Goal: Task Accomplishment & Management: Complete application form

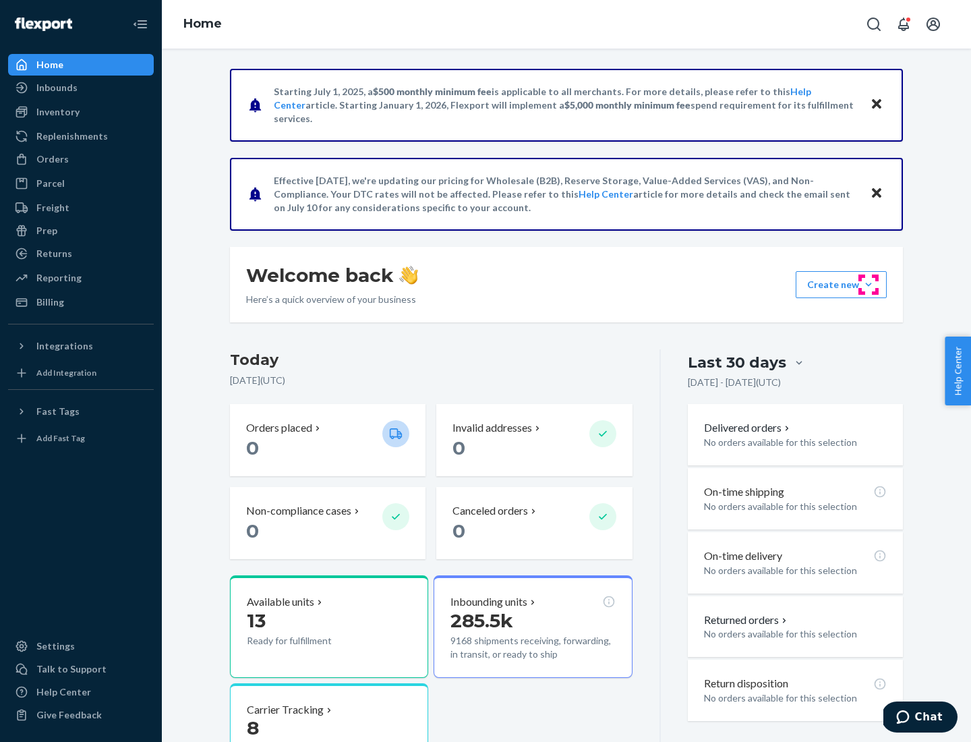
click at [868, 284] on button "Create new Create new inbound Create new order Create new product" at bounding box center [841, 284] width 91 height 27
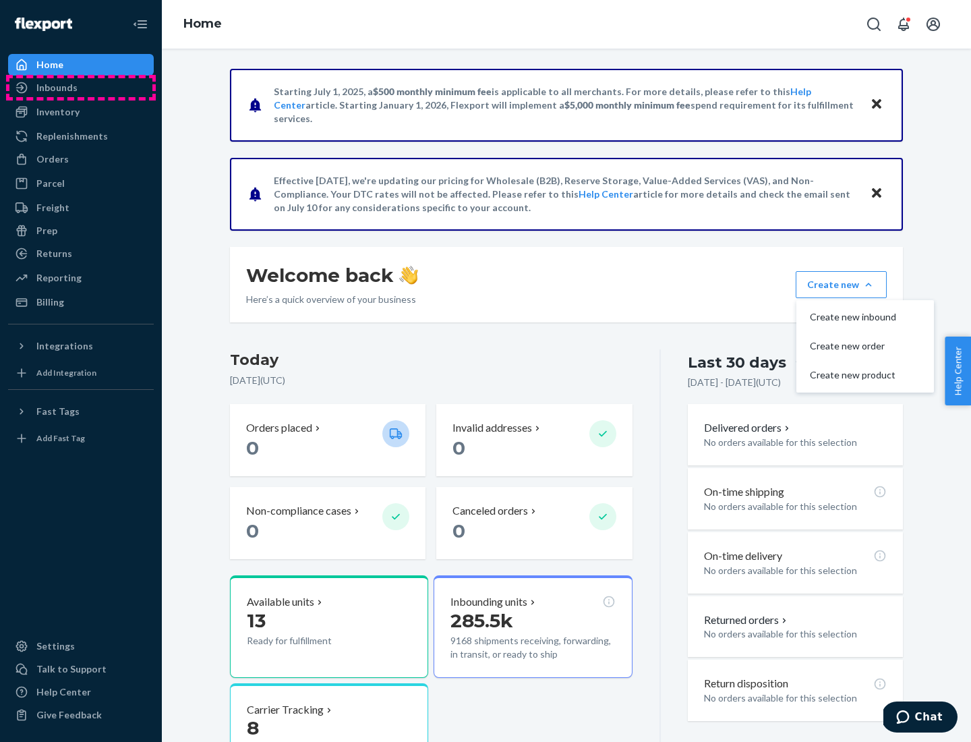
click at [81, 88] on div "Inbounds" at bounding box center [80, 87] width 143 height 19
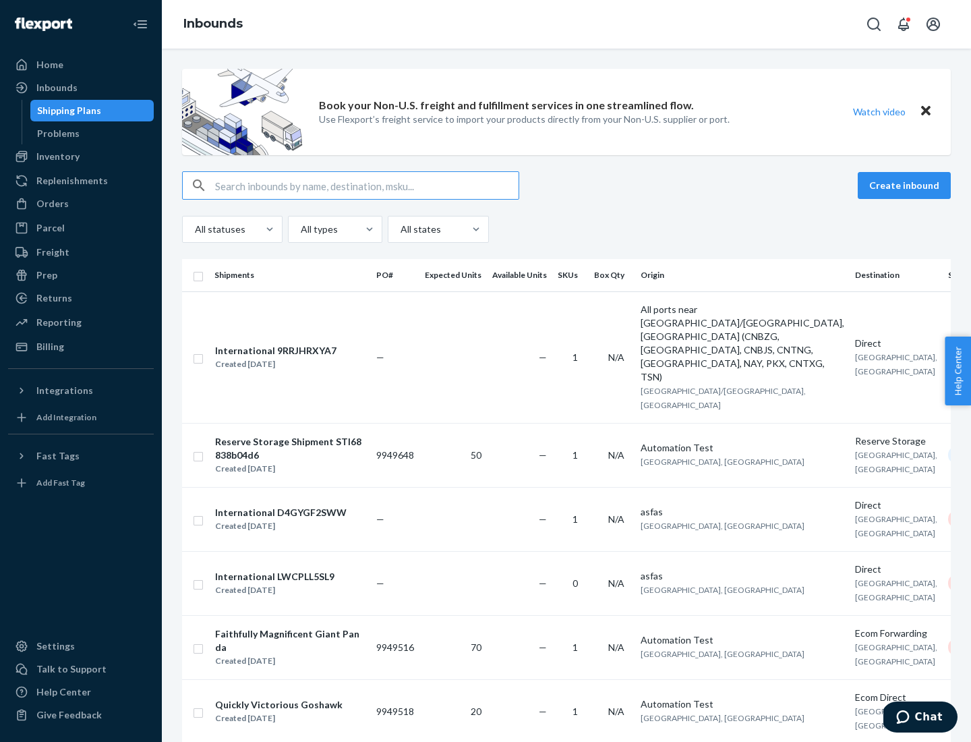
click at [906, 185] on button "Create inbound" at bounding box center [904, 185] width 93 height 27
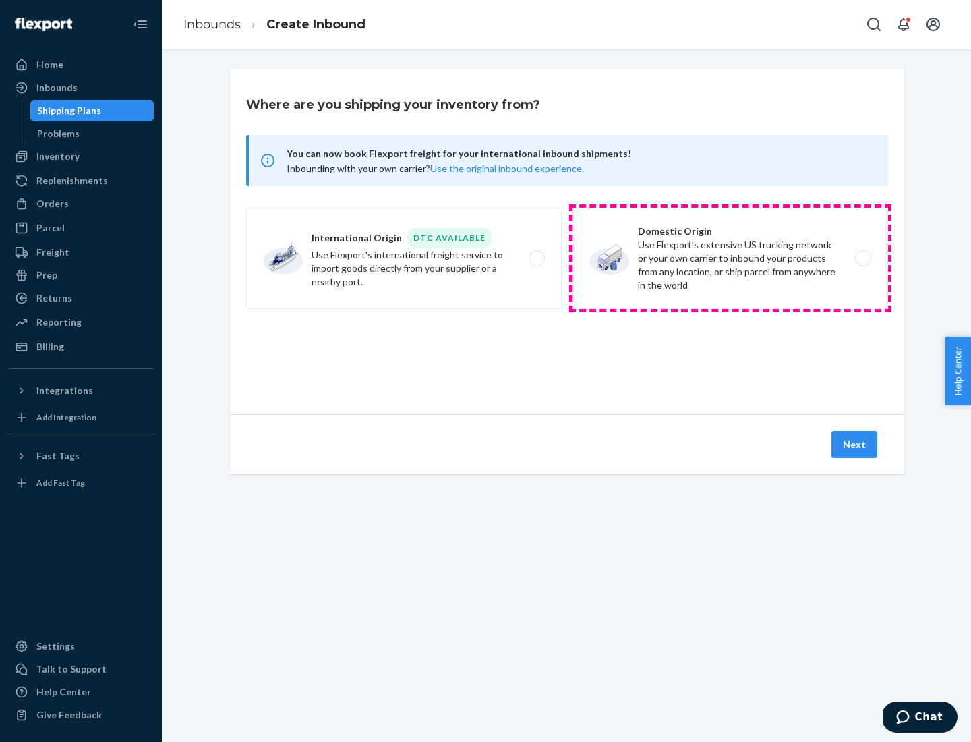
click at [730, 258] on label "Domestic Origin Use Flexport’s extensive US trucking network or your own carrie…" at bounding box center [730, 258] width 316 height 101
click at [862, 258] on input "Domestic Origin Use Flexport’s extensive US trucking network or your own carrie…" at bounding box center [866, 258] width 9 height 9
radio input "true"
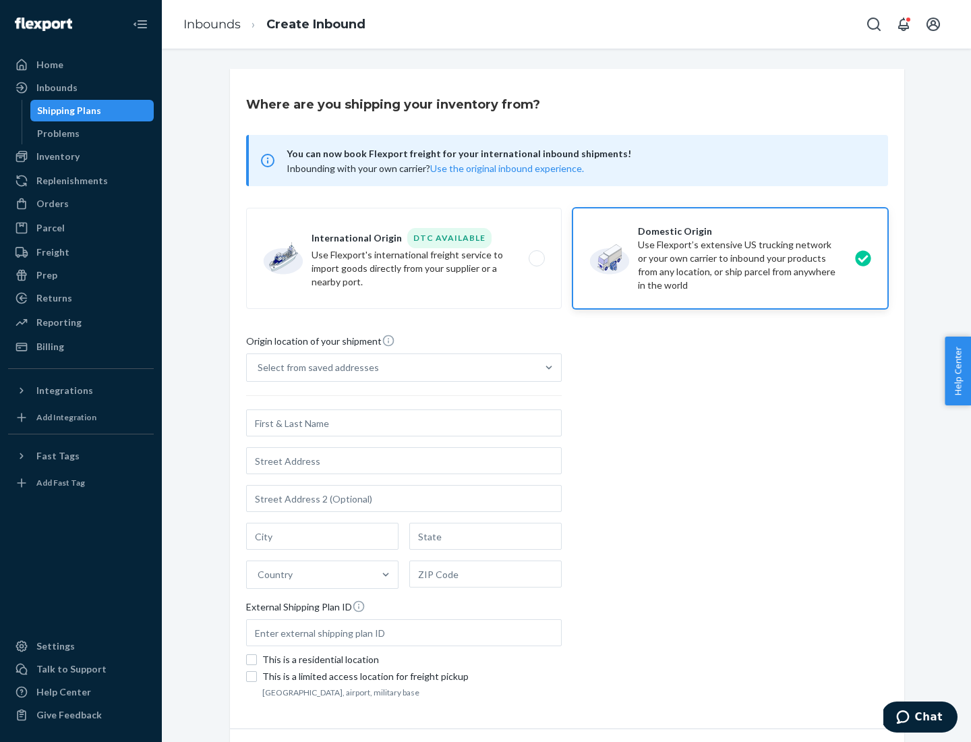
click at [315, 367] on div "Select from saved addresses" at bounding box center [318, 367] width 121 height 13
click at [259, 367] on input "Select from saved addresses" at bounding box center [258, 367] width 1 height 13
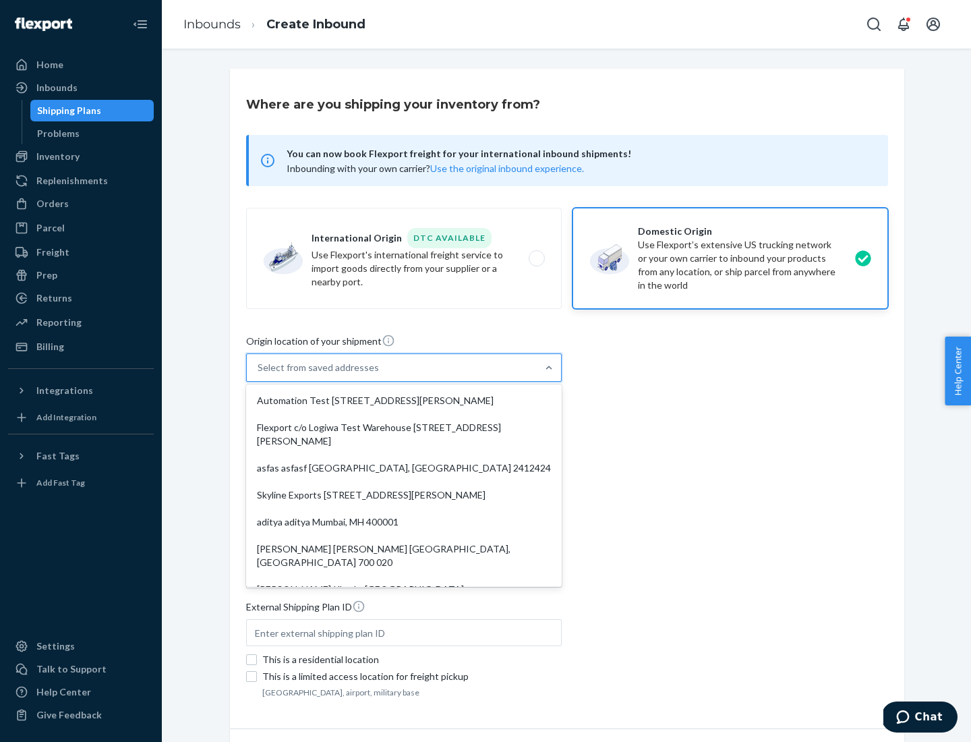
scroll to position [5, 0]
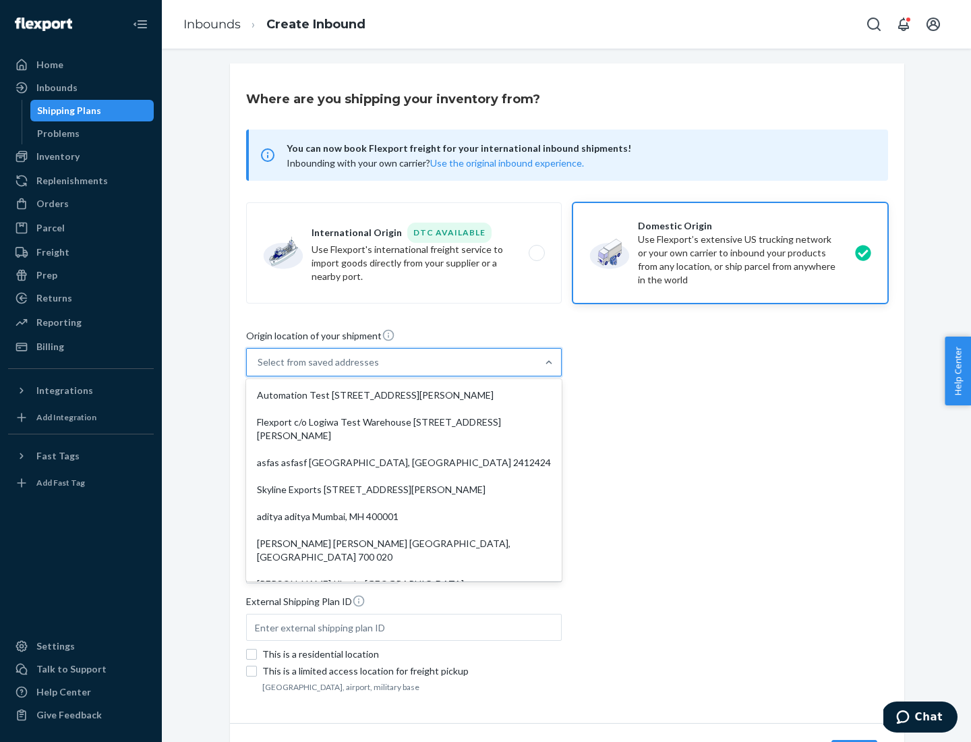
click at [404, 395] on div "Automation Test [STREET_ADDRESS][PERSON_NAME]" at bounding box center [404, 395] width 310 height 27
click at [259, 369] on input "option Automation Test [STREET_ADDRESS][PERSON_NAME]. 9 results available. Use …" at bounding box center [258, 361] width 1 height 13
type input "Automation Test"
type input "9th Floor"
type input "[GEOGRAPHIC_DATA]"
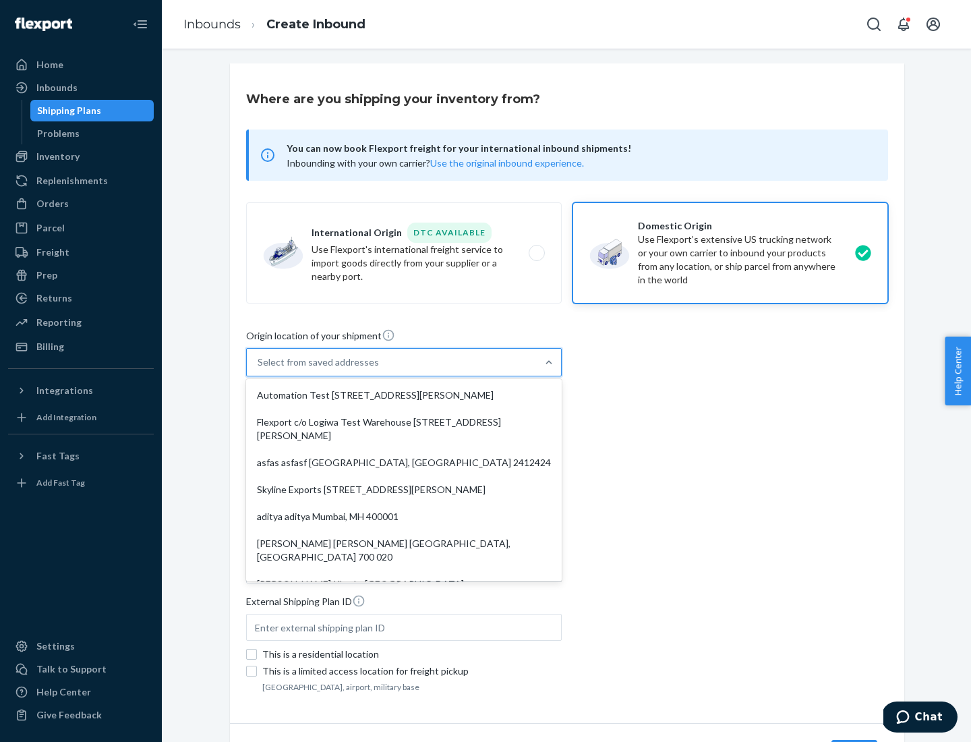
type input "CA"
type input "94104"
type input "[STREET_ADDRESS][PERSON_NAME]"
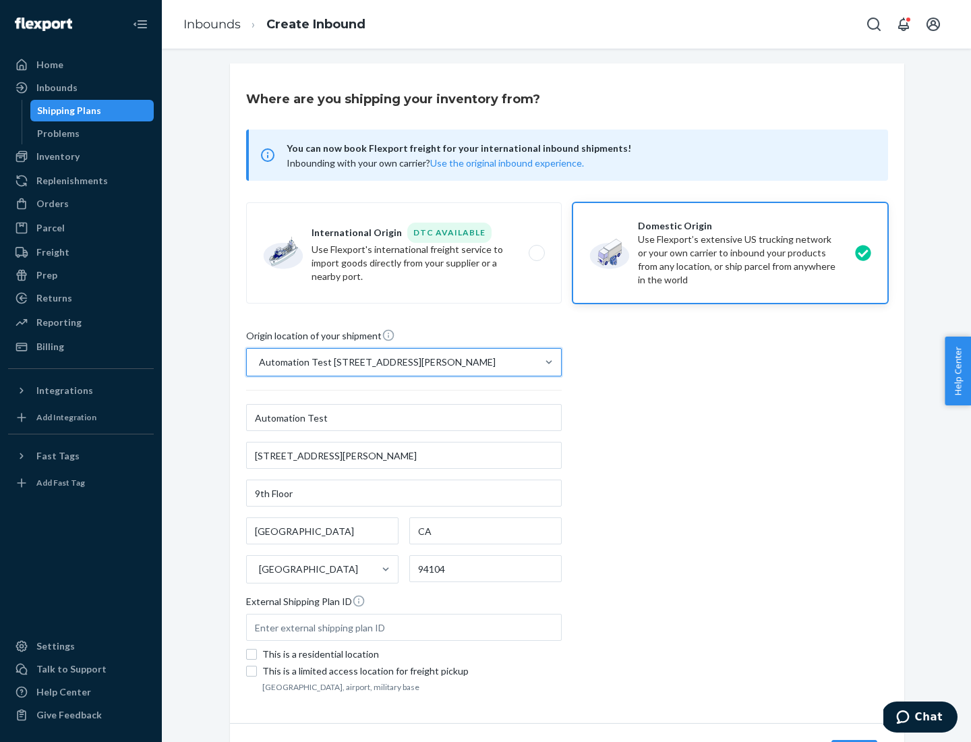
scroll to position [79, 0]
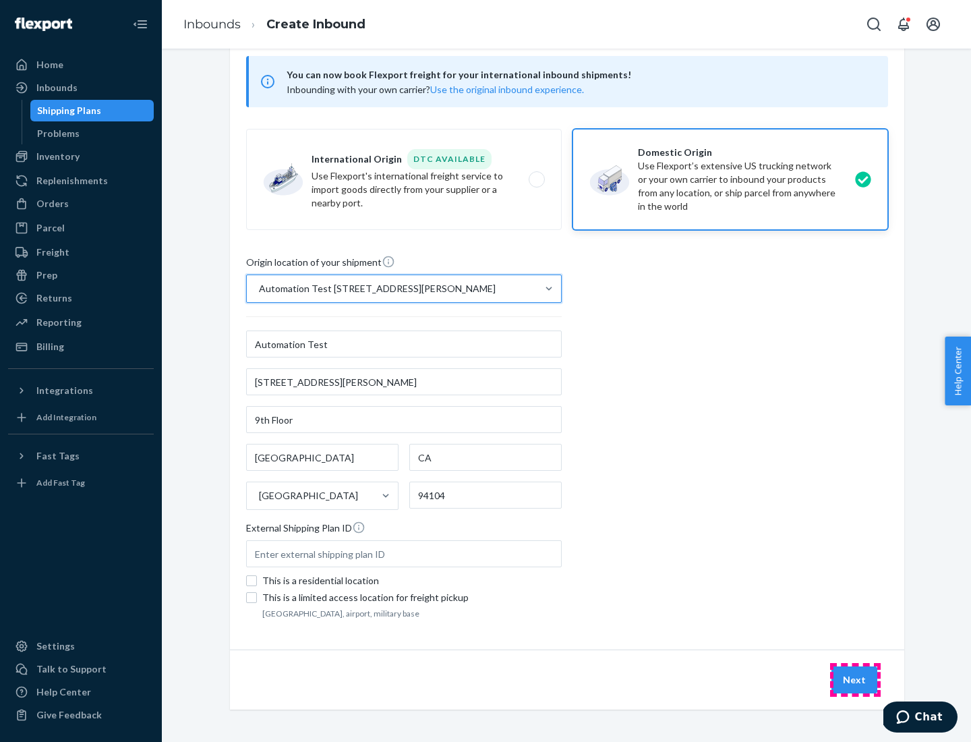
click at [855, 680] on button "Next" at bounding box center [854, 679] width 46 height 27
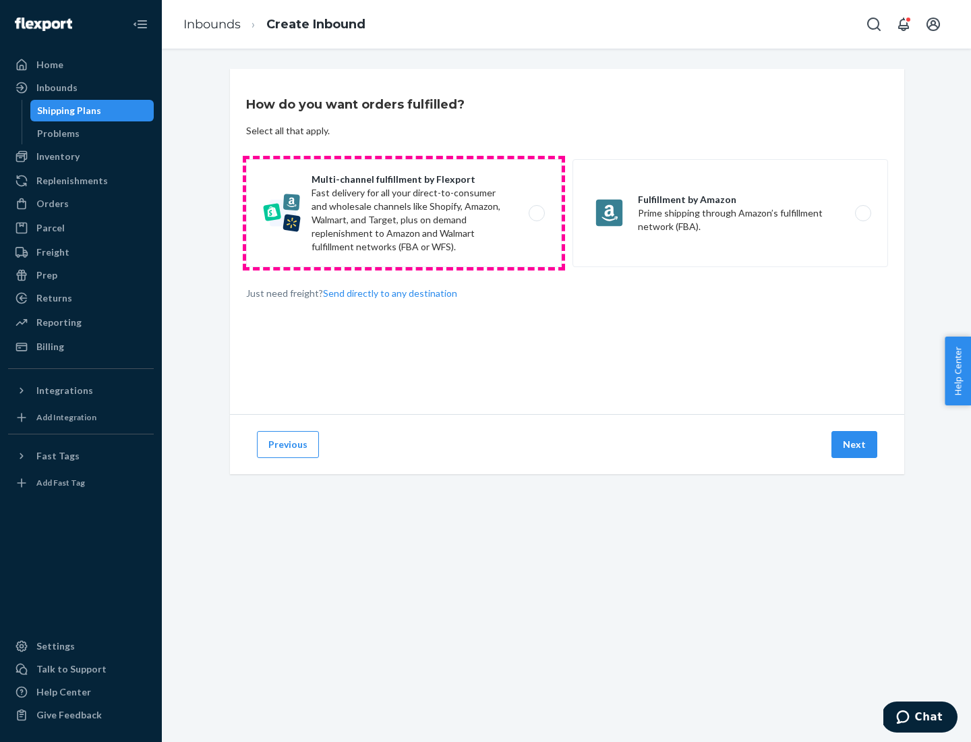
click at [404, 213] on label "Multi-channel fulfillment by Flexport Fast delivery for all your direct-to-cons…" at bounding box center [404, 213] width 316 height 108
click at [536, 213] on input "Multi-channel fulfillment by Flexport Fast delivery for all your direct-to-cons…" at bounding box center [540, 213] width 9 height 9
radio input "true"
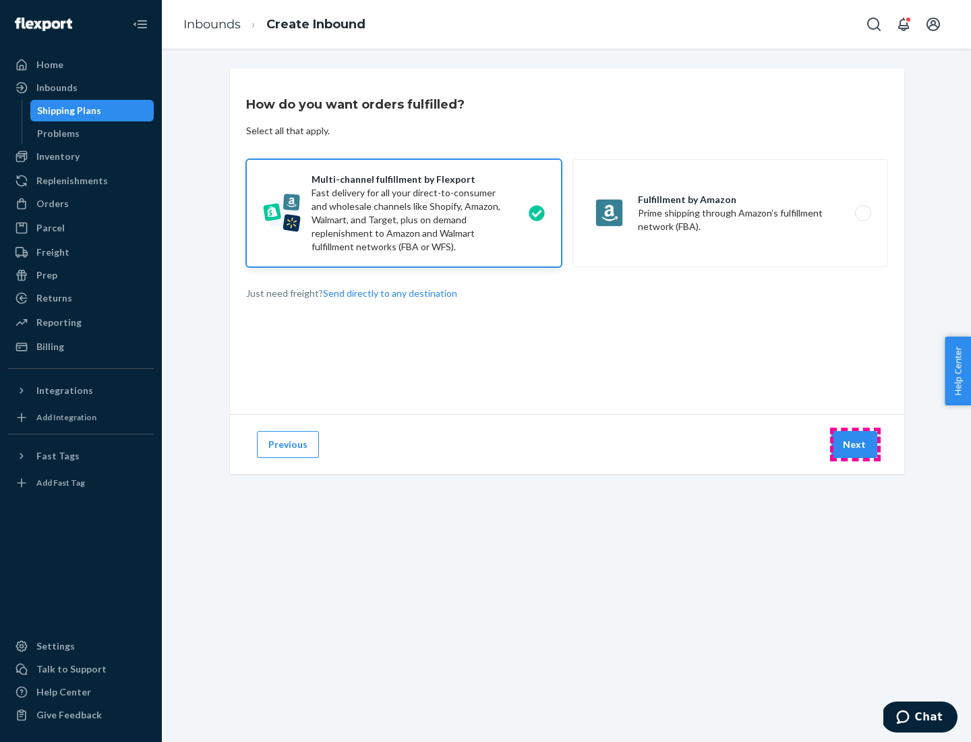
click at [855, 444] on button "Next" at bounding box center [854, 444] width 46 height 27
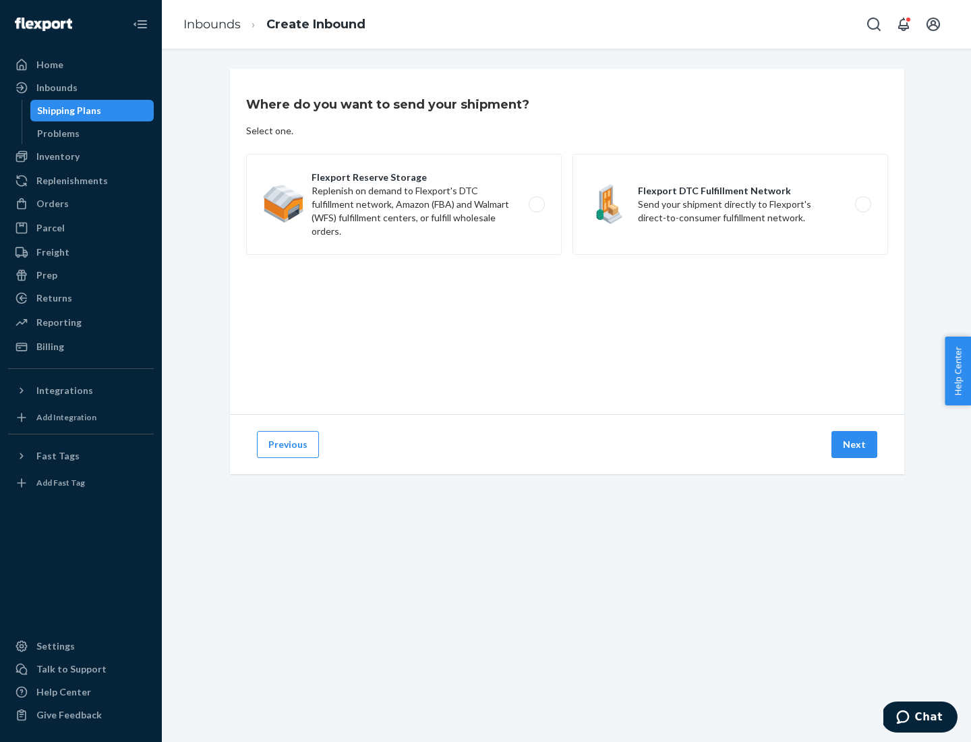
click at [730, 204] on label "Flexport DTC Fulfillment Network Send your shipment directly to Flexport's dire…" at bounding box center [730, 204] width 316 height 101
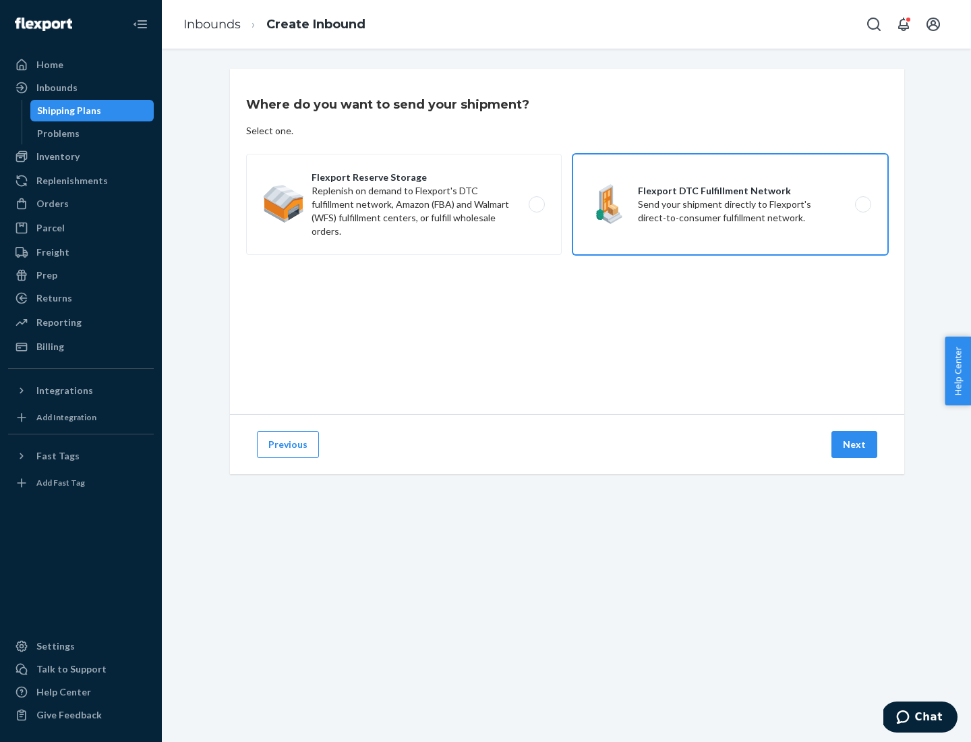
click at [862, 204] on input "Flexport DTC Fulfillment Network Send your shipment directly to Flexport's dire…" at bounding box center [866, 204] width 9 height 9
radio input "true"
click at [855, 444] on button "Next" at bounding box center [854, 444] width 46 height 27
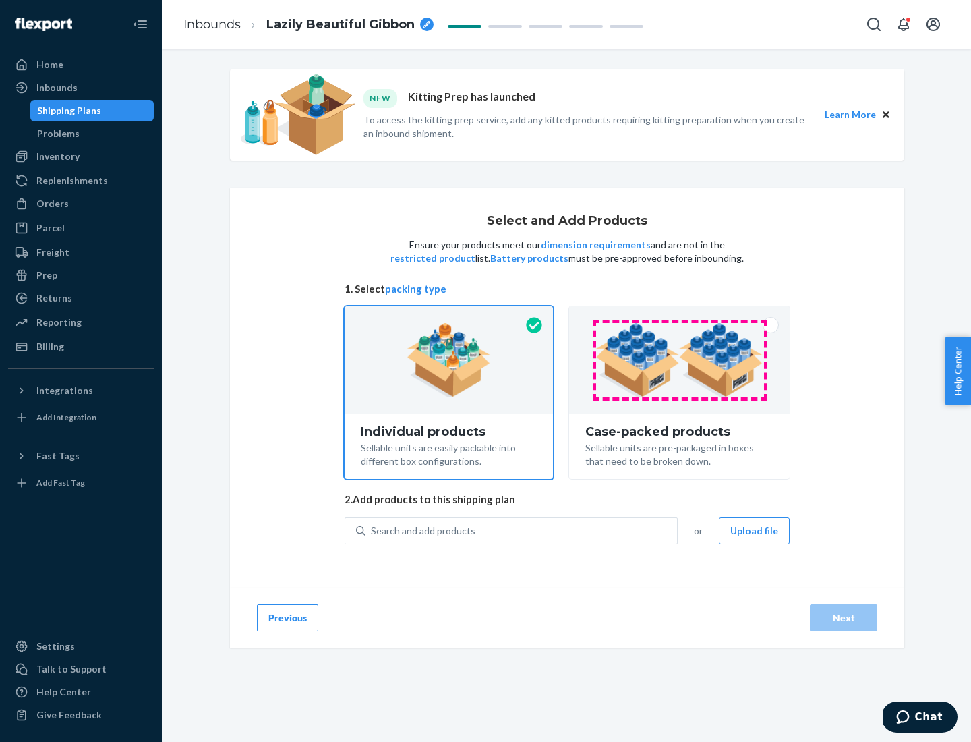
click at [680, 360] on img at bounding box center [679, 360] width 168 height 74
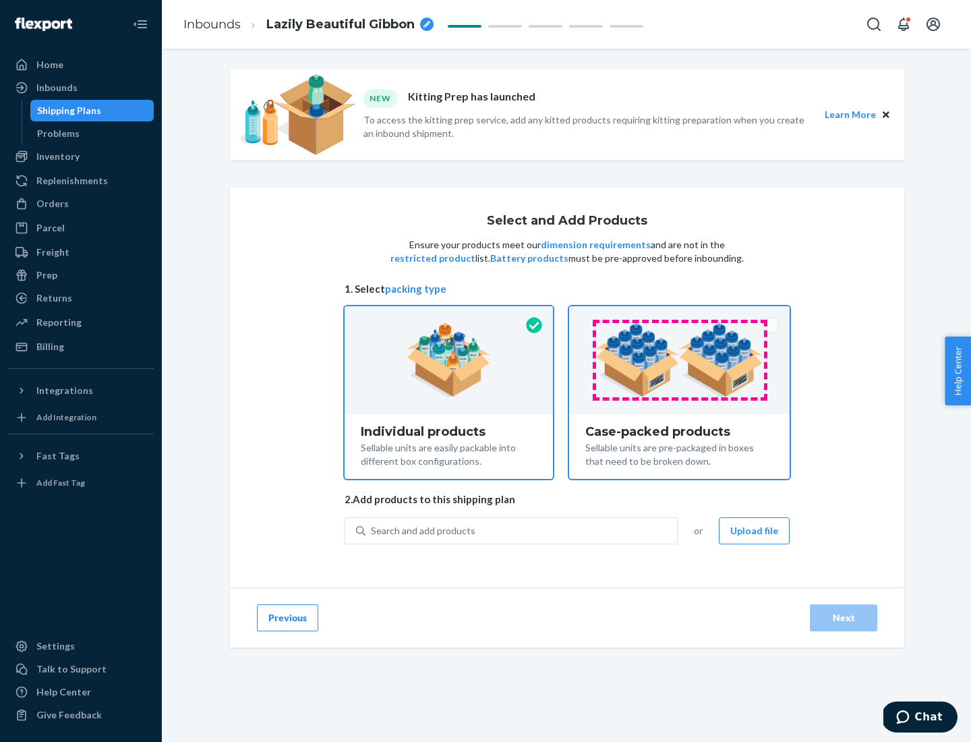
click at [680, 315] on input "Case-packed products Sellable units are pre-packaged in boxes that need to be b…" at bounding box center [679, 310] width 9 height 9
radio input "true"
radio input "false"
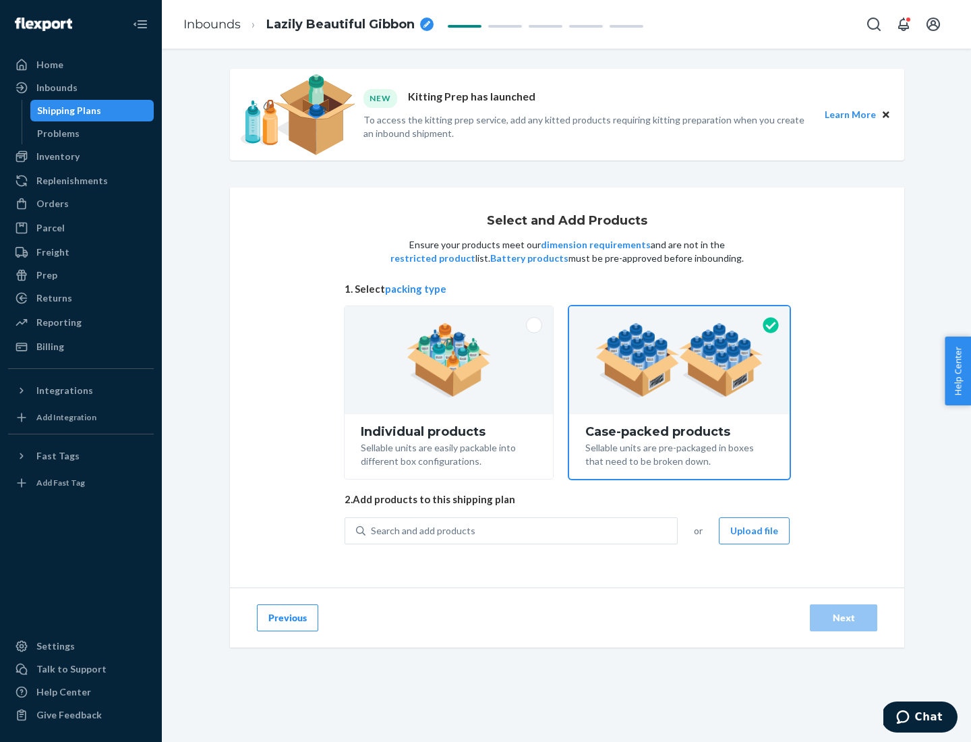
click at [522, 530] on div "Search and add products" at bounding box center [520, 530] width 311 height 24
click at [372, 530] on input "Search and add products" at bounding box center [371, 530] width 1 height 13
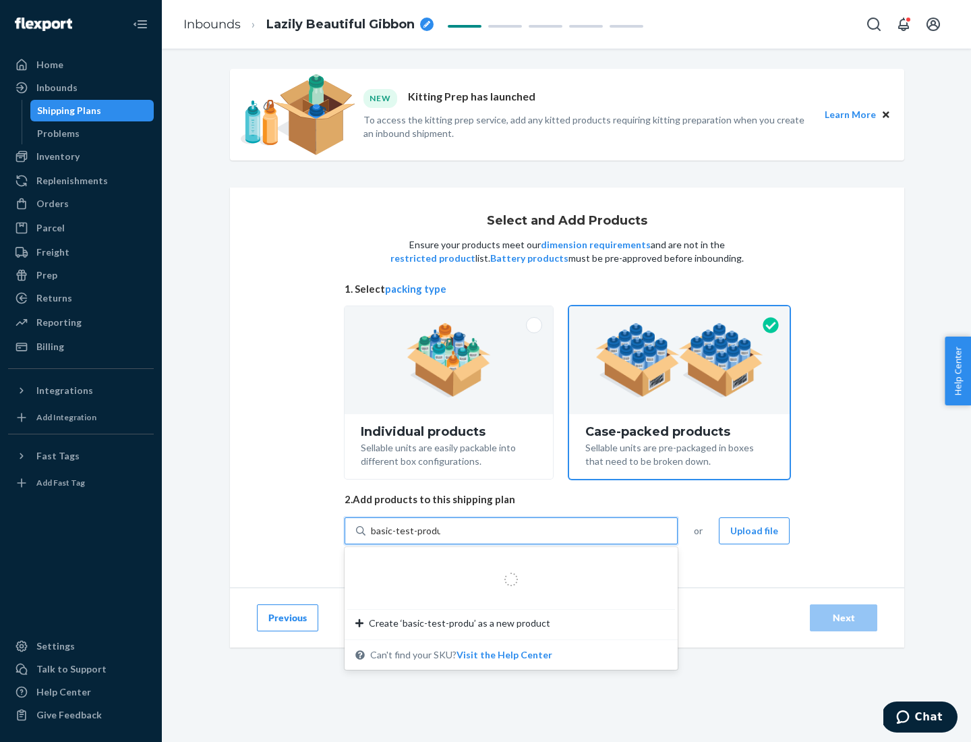
type input "basic-test-product-1"
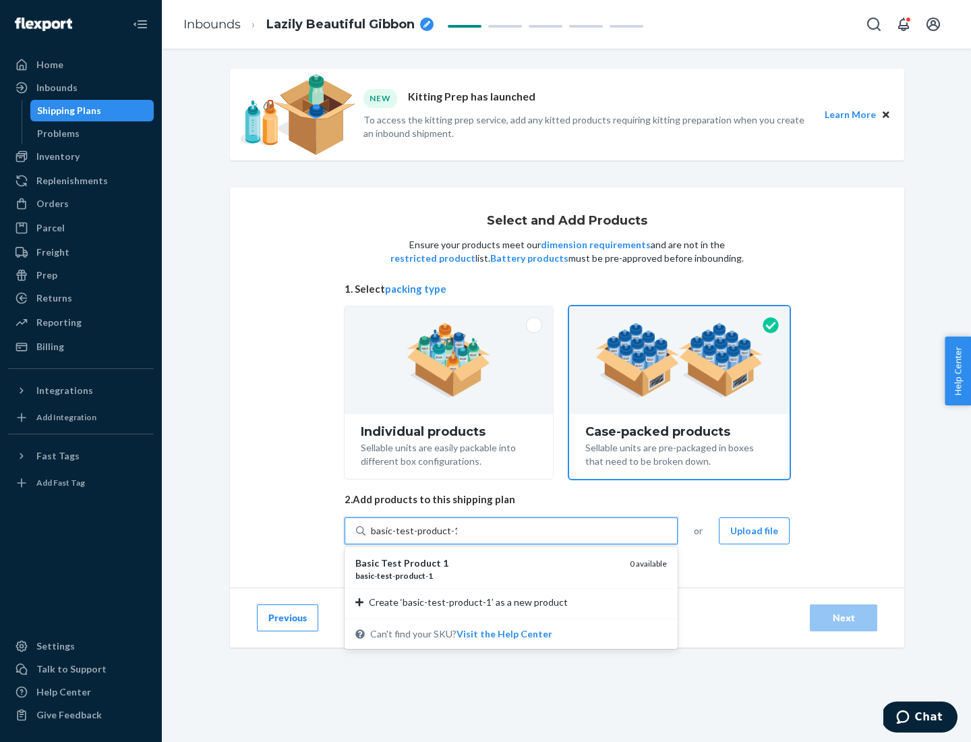
click at [487, 575] on div "basic - test - product - 1" at bounding box center [487, 575] width 264 height 11
click at [457, 537] on input "basic-test-product-1" at bounding box center [414, 530] width 86 height 13
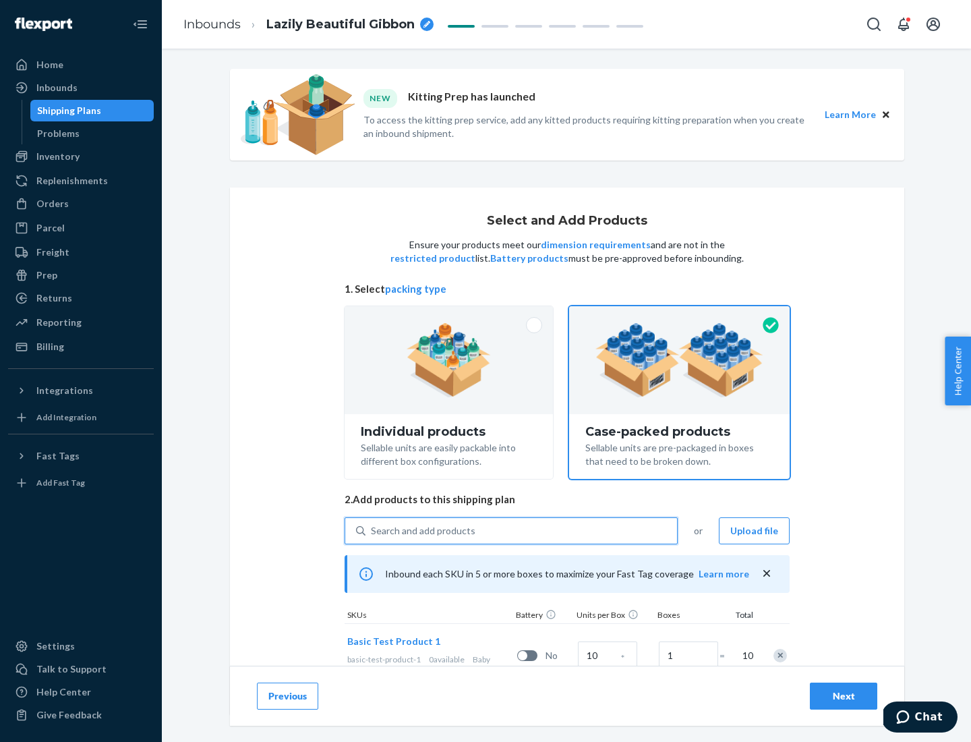
scroll to position [49, 0]
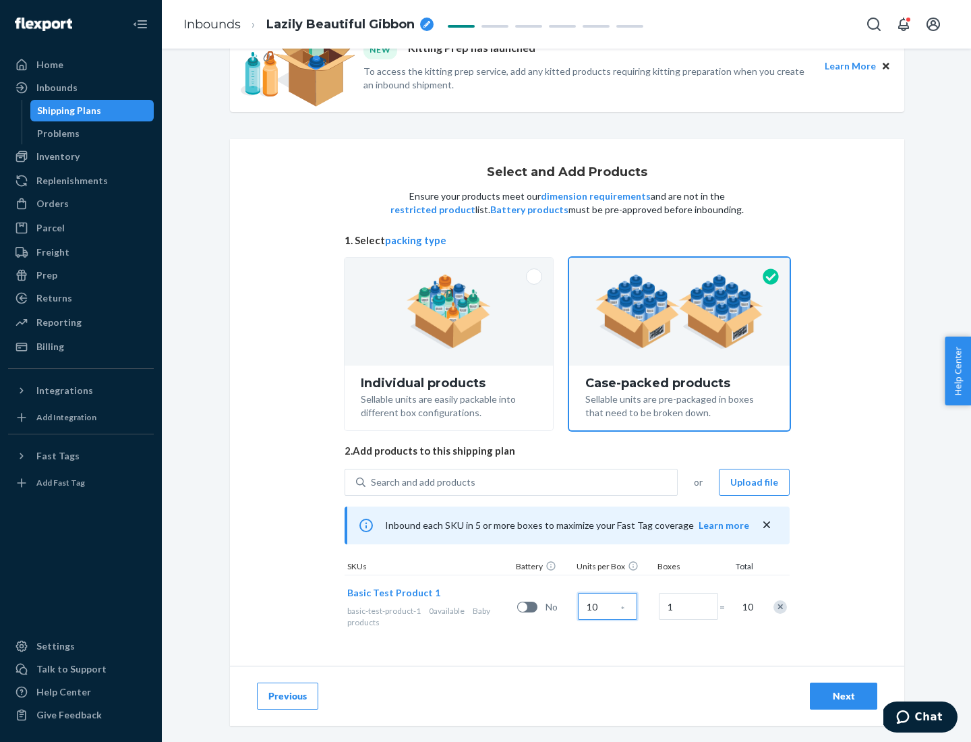
type input "10"
type input "7"
click at [843, 696] on div "Next" at bounding box center [843, 695] width 44 height 13
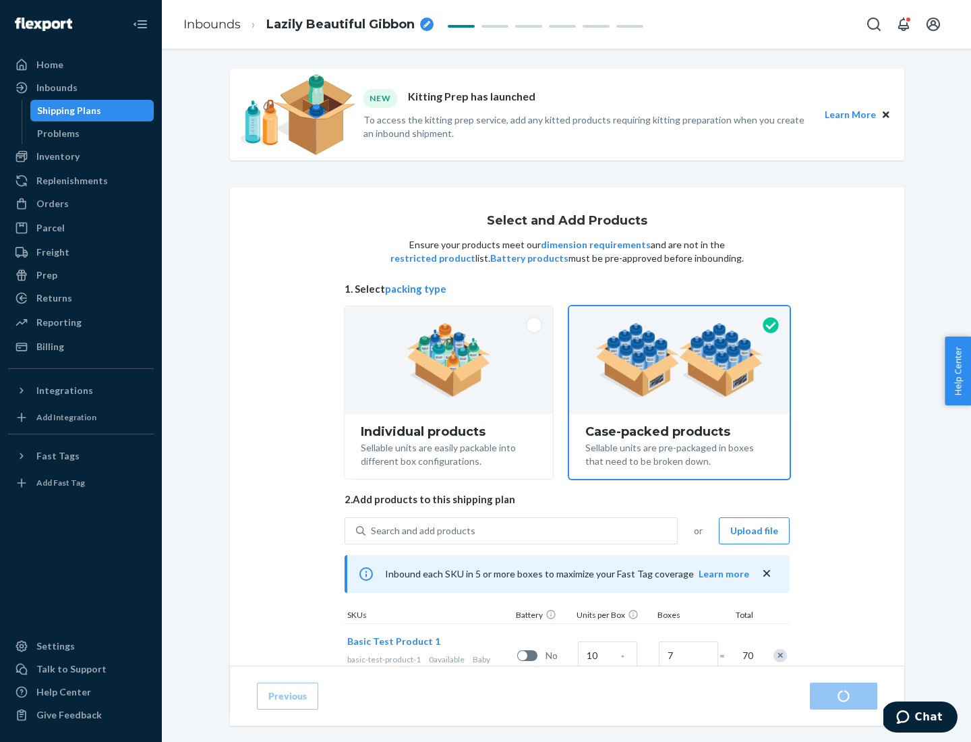
radio input "true"
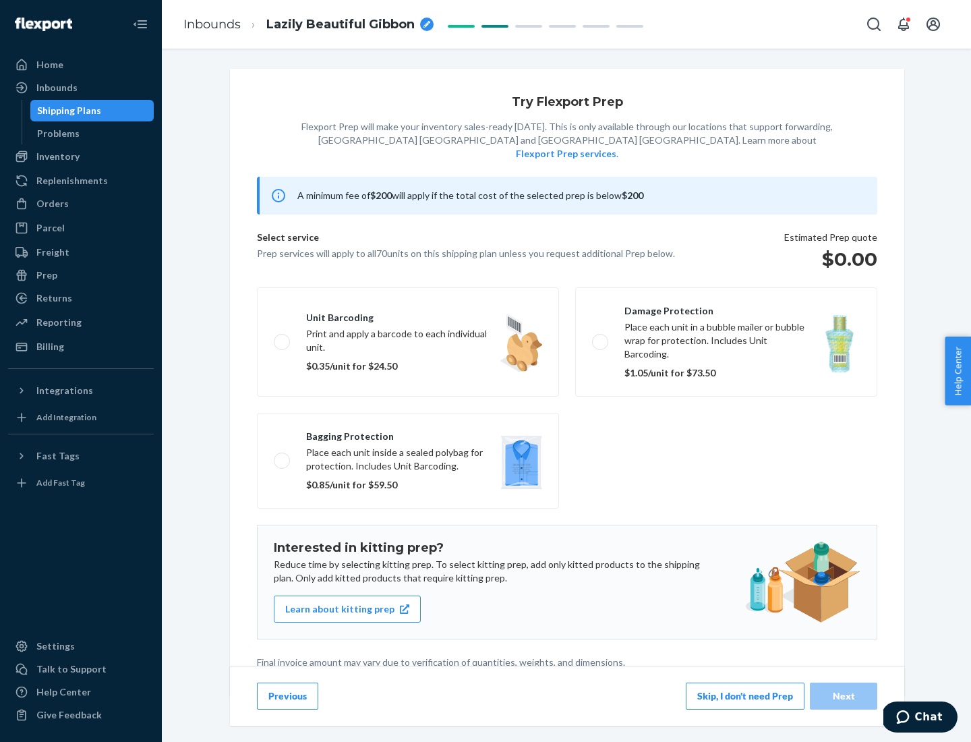
scroll to position [3, 0]
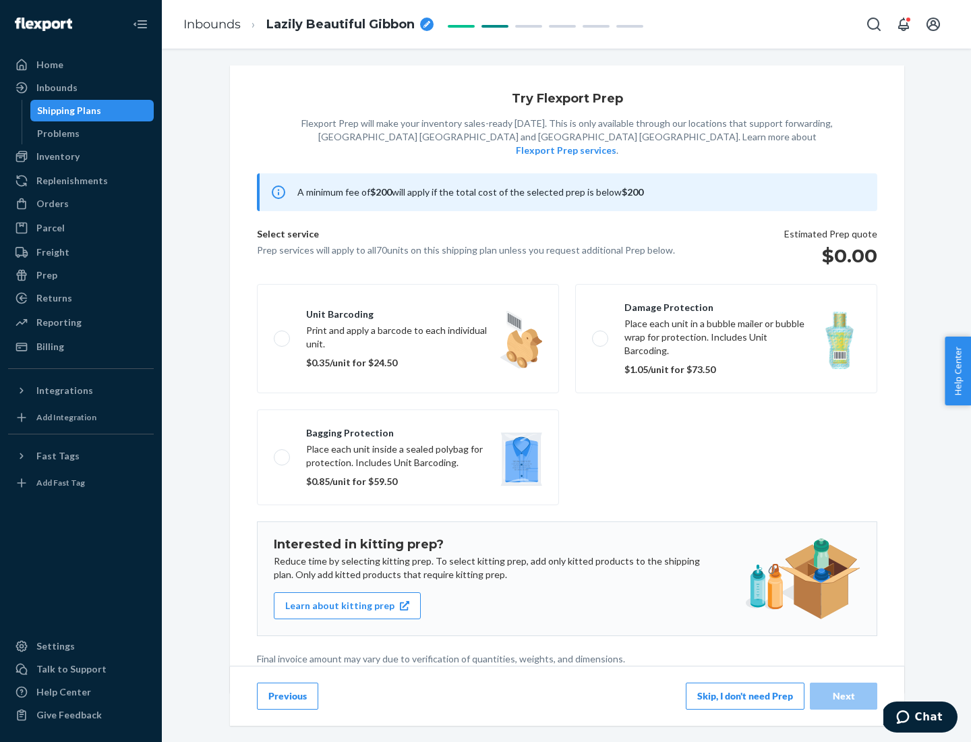
click at [408, 429] on label "Bagging protection Place each unit inside a sealed polybag for protection. Incl…" at bounding box center [408, 457] width 302 height 96
click at [282, 452] on input "Bagging protection Place each unit inside a sealed polybag for protection. Incl…" at bounding box center [278, 456] width 9 height 9
checkbox input "true"
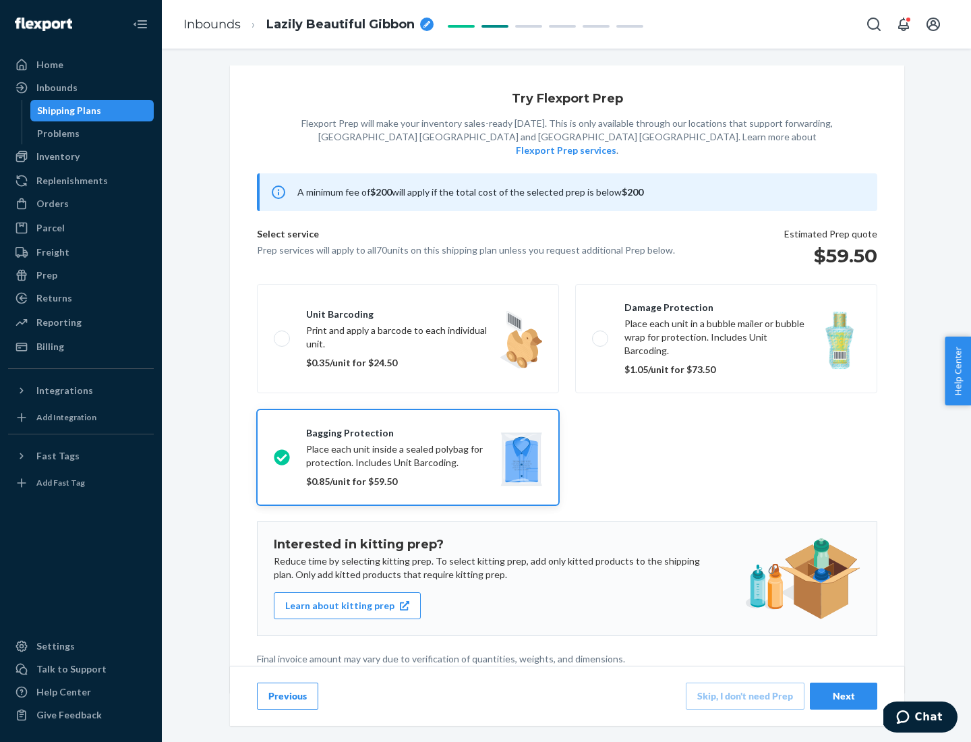
click at [843, 695] on div "Next" at bounding box center [843, 695] width 44 height 13
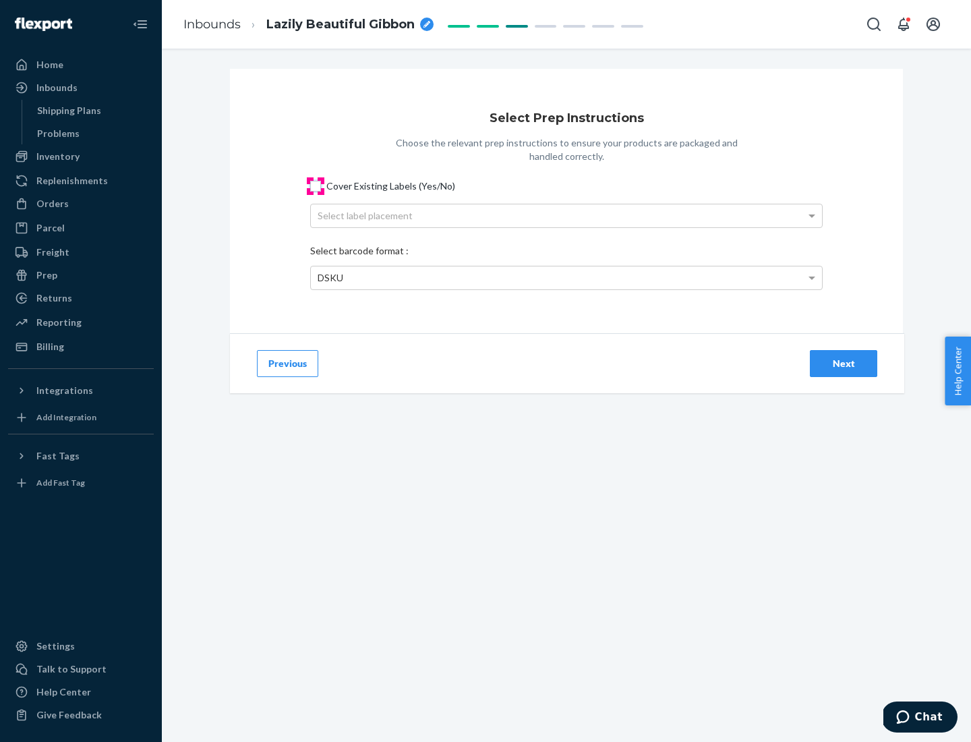
click at [316, 185] on input "Cover Existing Labels (Yes/No)" at bounding box center [315, 186] width 11 height 11
checkbox input "true"
click at [566, 215] on div "Select label placement" at bounding box center [566, 215] width 511 height 23
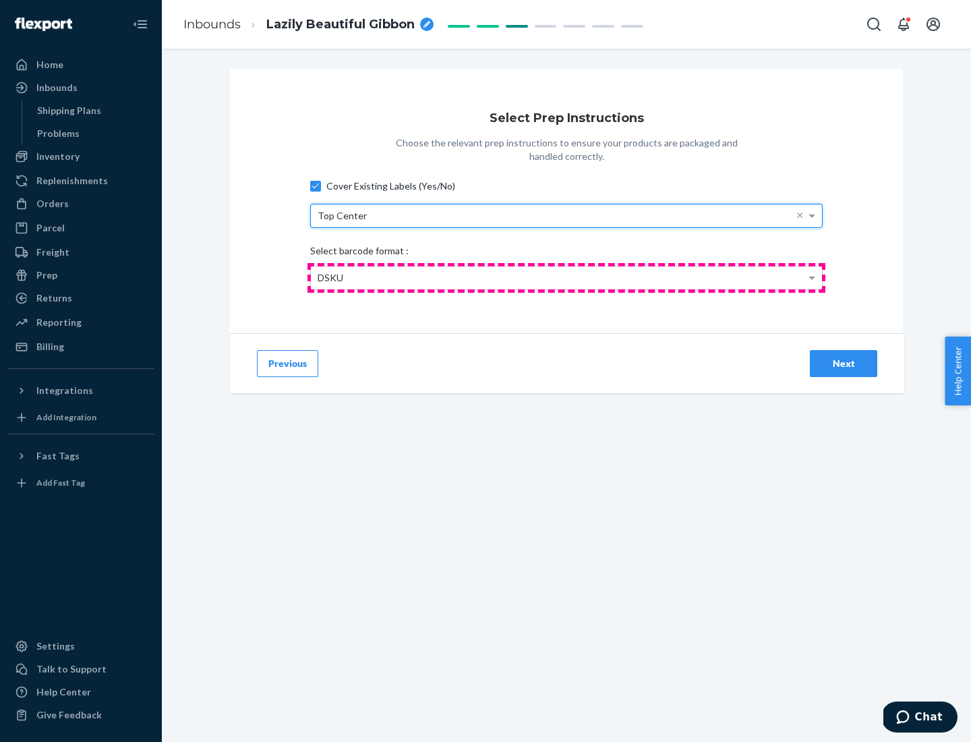
click at [566, 277] on div "DSKU" at bounding box center [566, 277] width 511 height 23
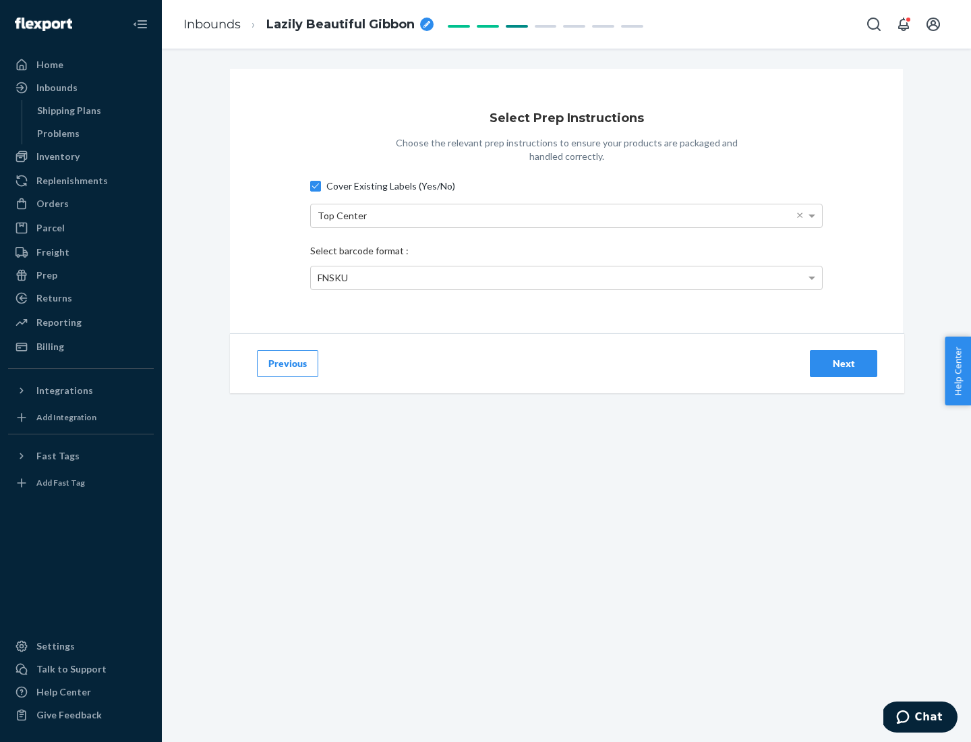
click at [843, 363] on div "Next" at bounding box center [843, 363] width 44 height 13
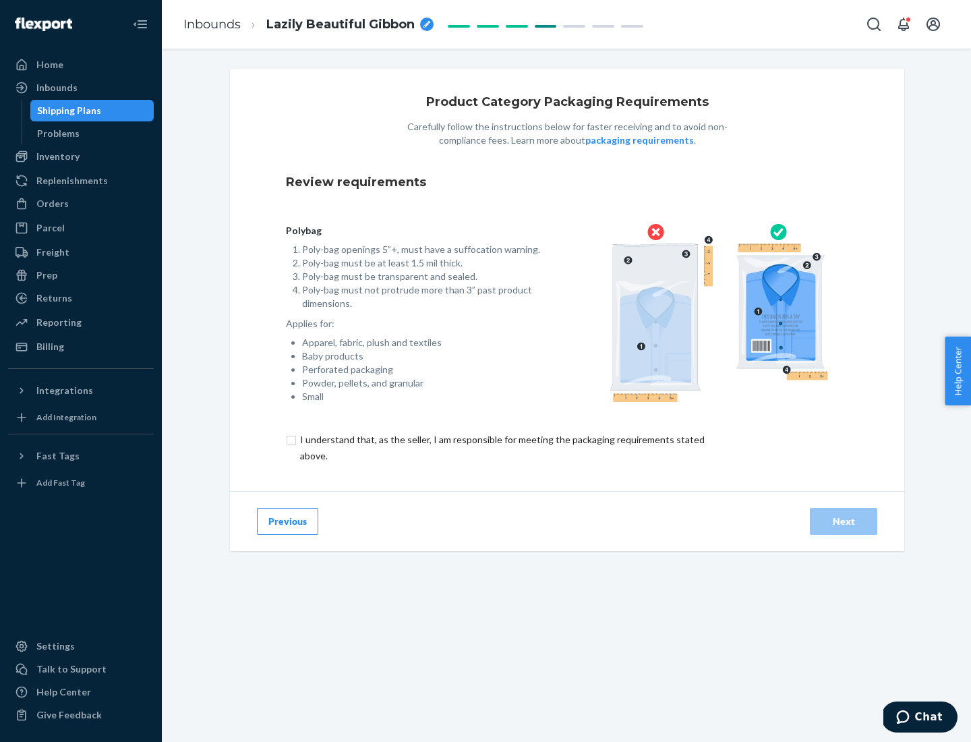
click at [501, 447] on input "checkbox" at bounding box center [510, 447] width 448 height 32
checkbox input "true"
click at [843, 520] on div "Next" at bounding box center [843, 520] width 44 height 13
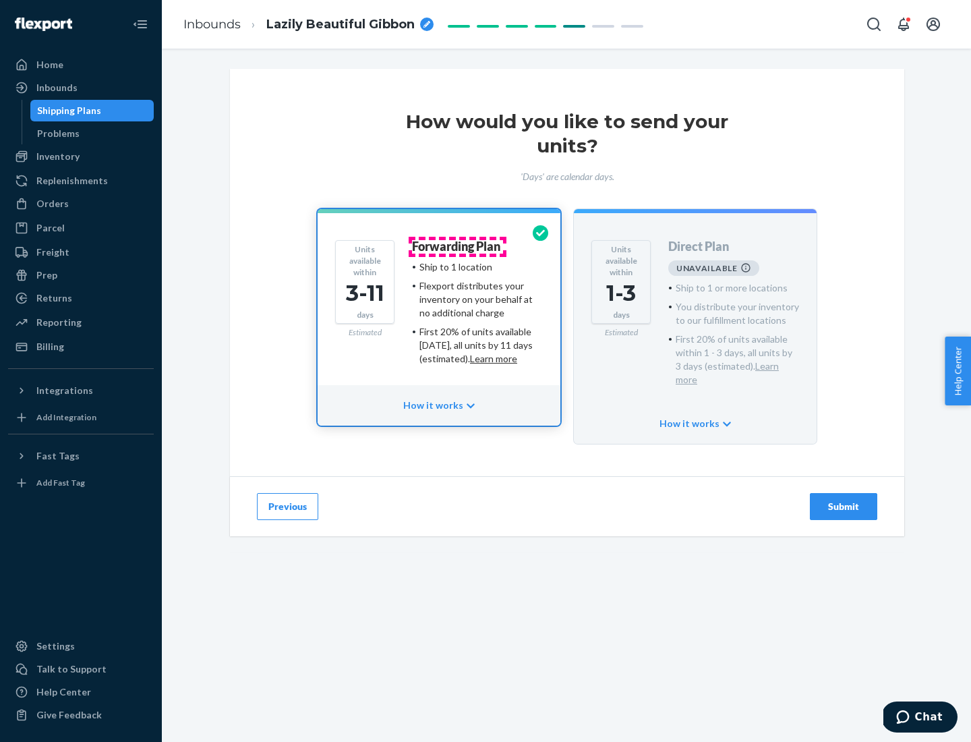
click at [457, 246] on h4 "Forwarding Plan" at bounding box center [456, 246] width 88 height 13
click at [843, 500] on div "Submit" at bounding box center [843, 506] width 44 height 13
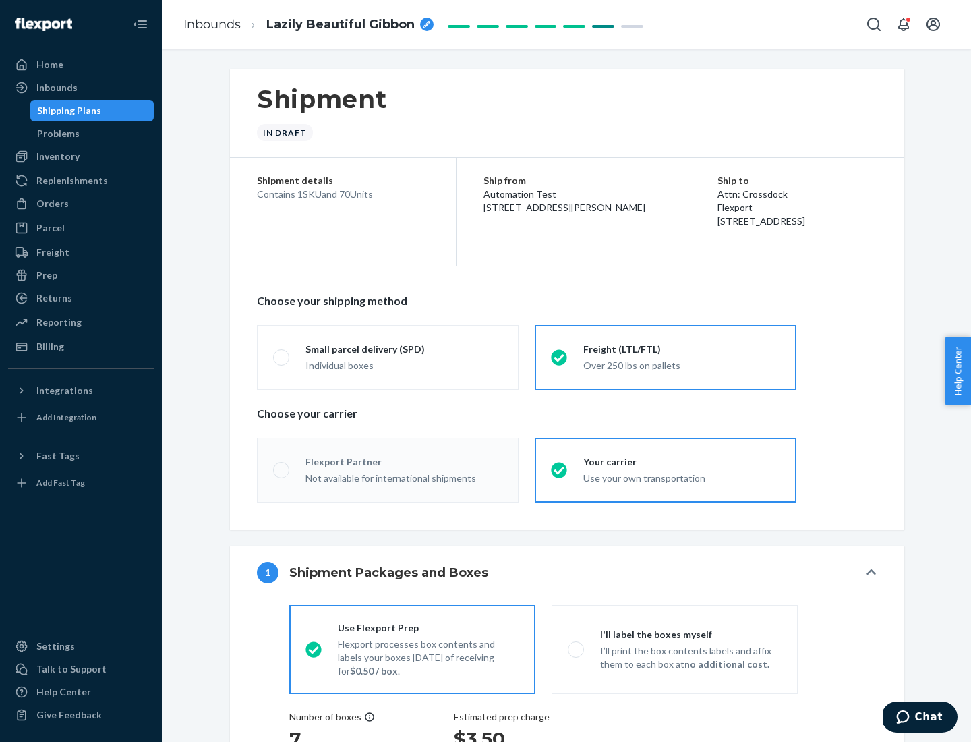
radio input "true"
radio input "false"
radio input "true"
radio input "false"
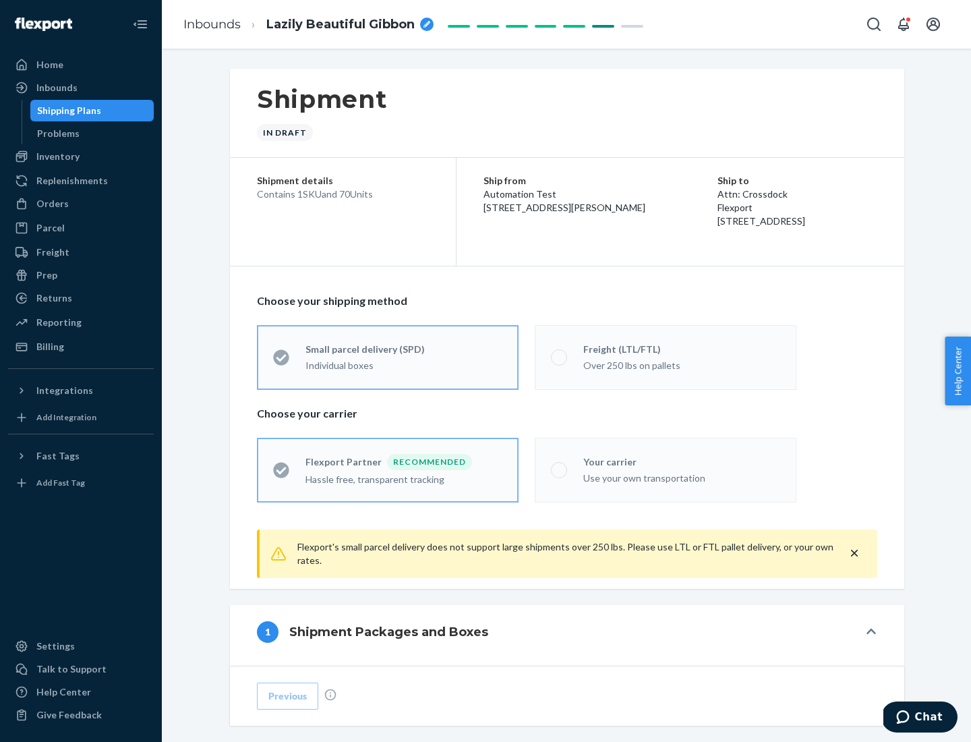
click at [665, 357] on div "Over 250 lbs on pallets" at bounding box center [681, 364] width 197 height 16
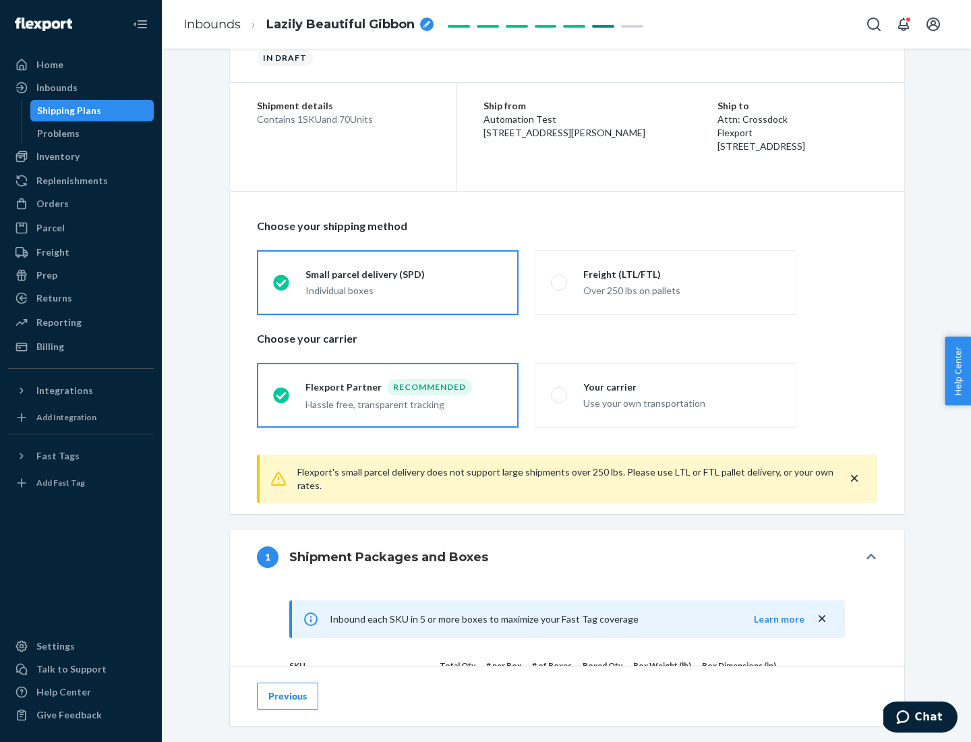
click at [388, 395] on div "Hassle free, transparent tracking" at bounding box center [403, 403] width 197 height 16
click at [282, 394] on input "Flexport Partner Recommended Hassle free, transparent tracking" at bounding box center [277, 394] width 9 height 9
